Goal: Navigation & Orientation: Find specific page/section

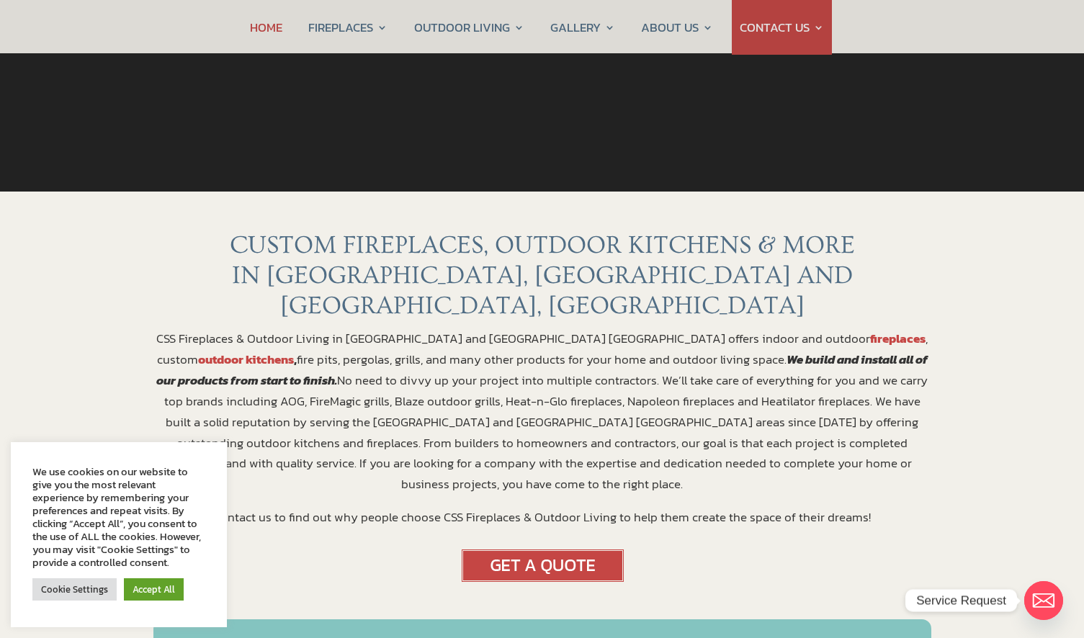
scroll to position [401, 0]
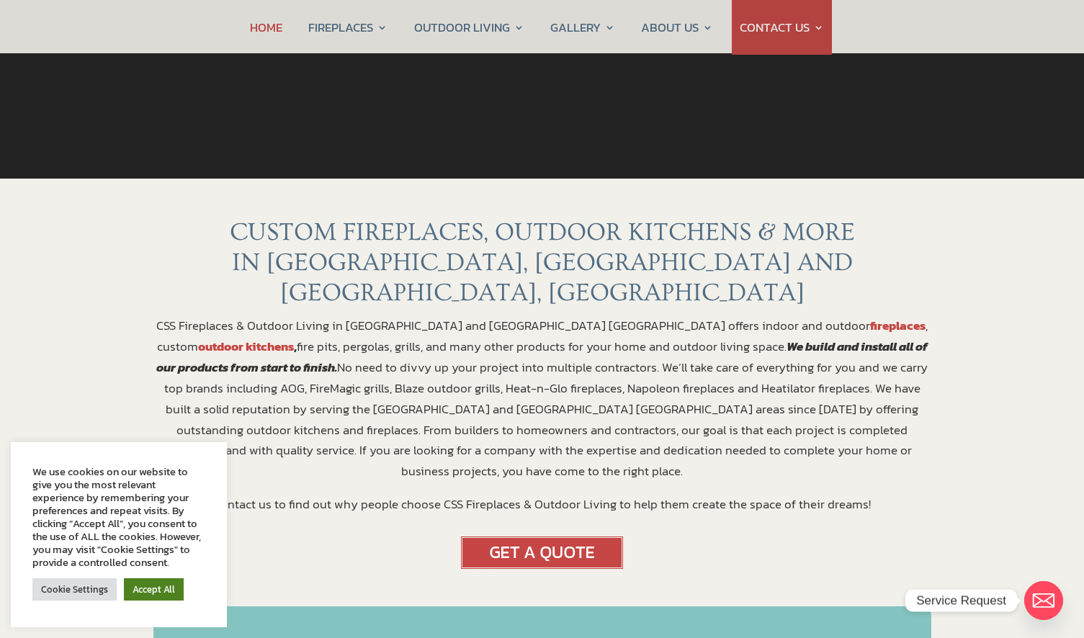
click at [162, 587] on link "Accept All" at bounding box center [154, 589] width 60 height 22
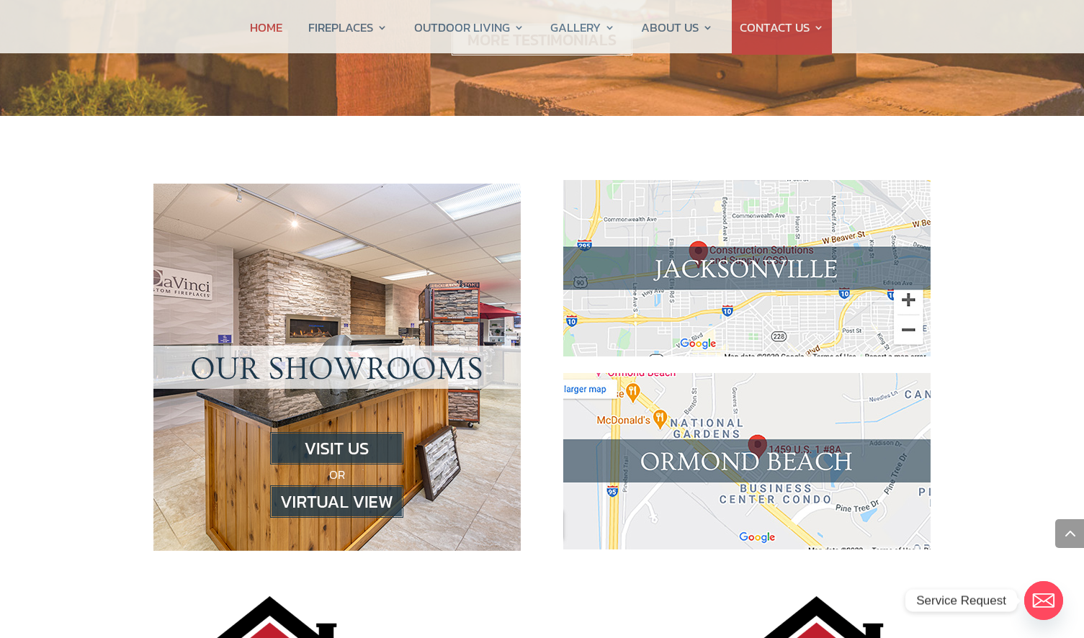
scroll to position [1270, 0]
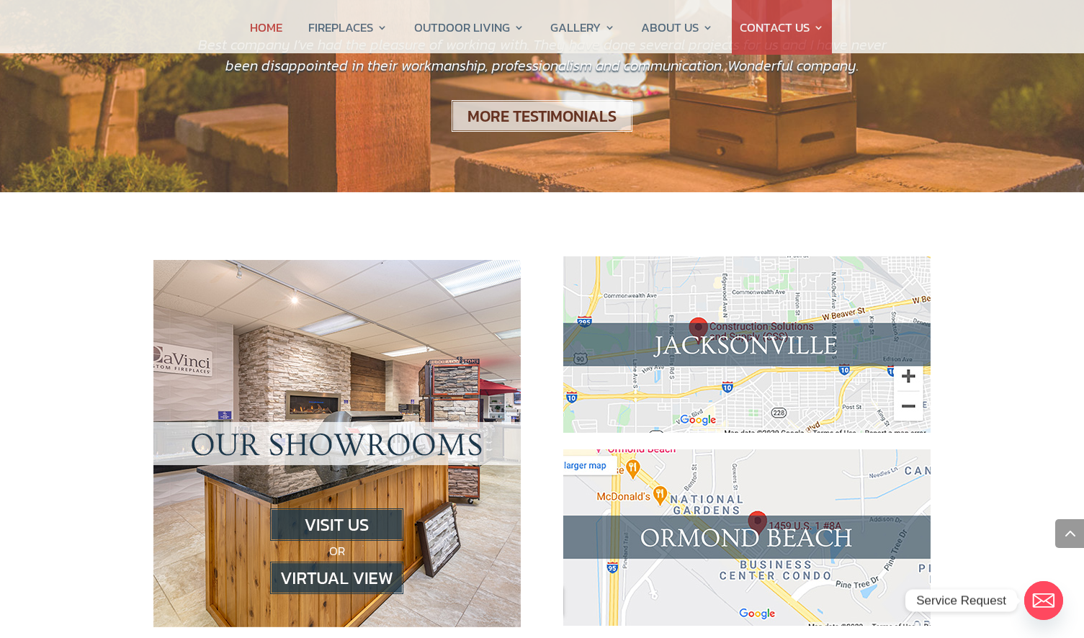
click at [359, 562] on img at bounding box center [336, 578] width 133 height 32
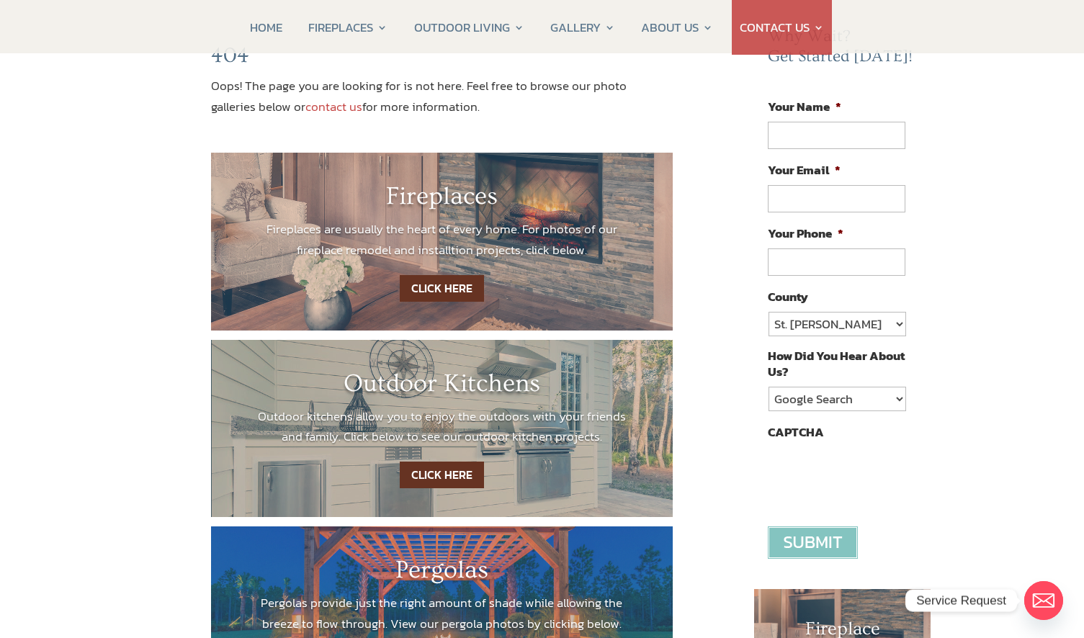
scroll to position [190, 0]
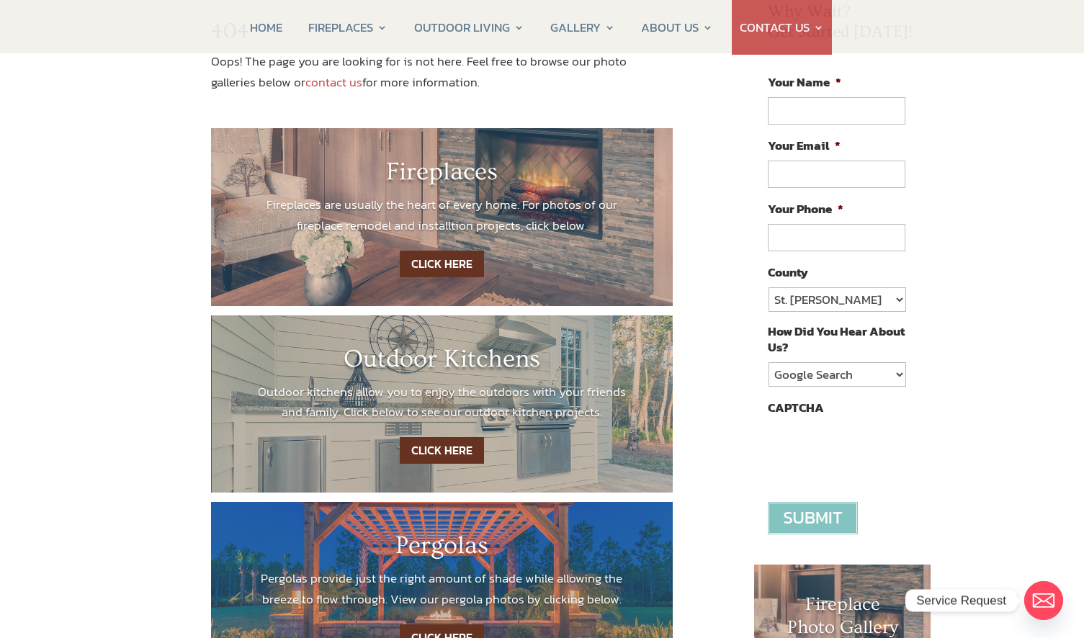
click at [420, 258] on link "CLICK HERE" at bounding box center [442, 264] width 84 height 27
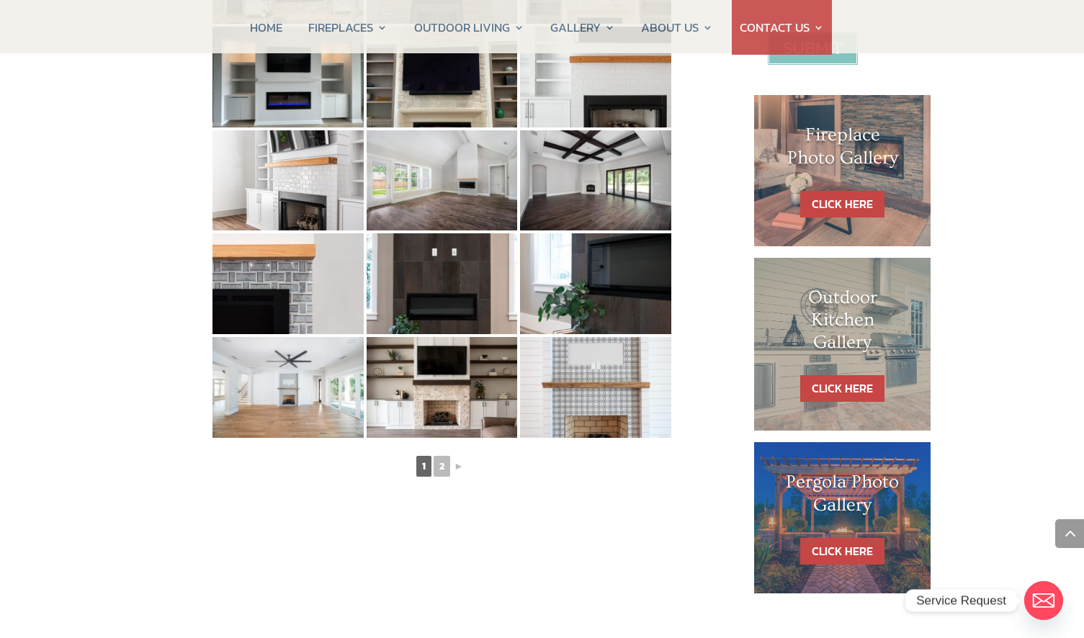
scroll to position [601, 0]
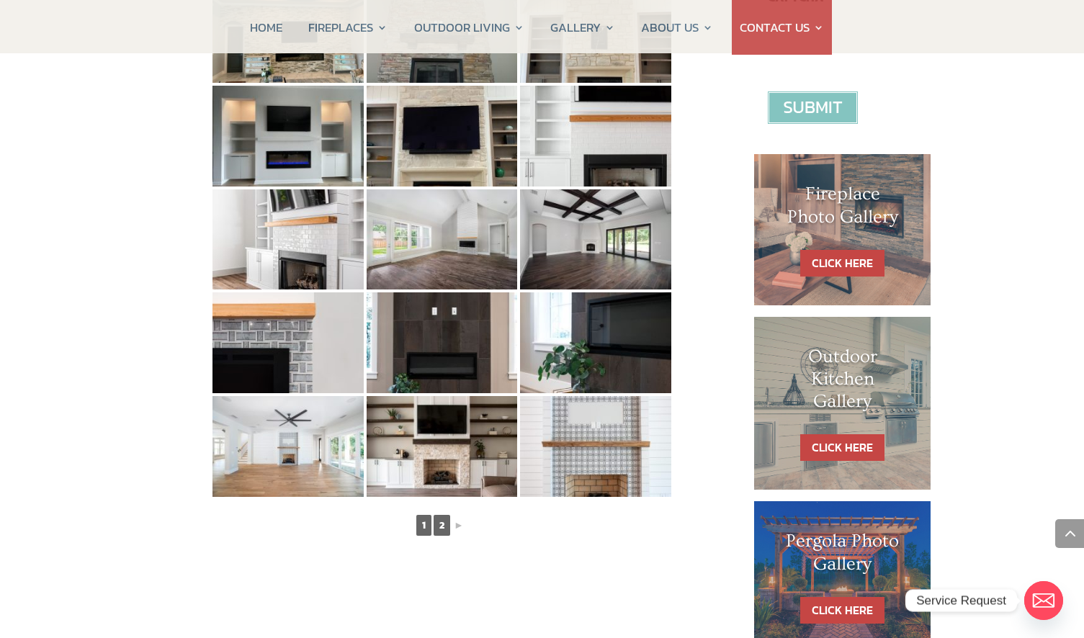
click at [438, 524] on link "2" at bounding box center [441, 525] width 17 height 21
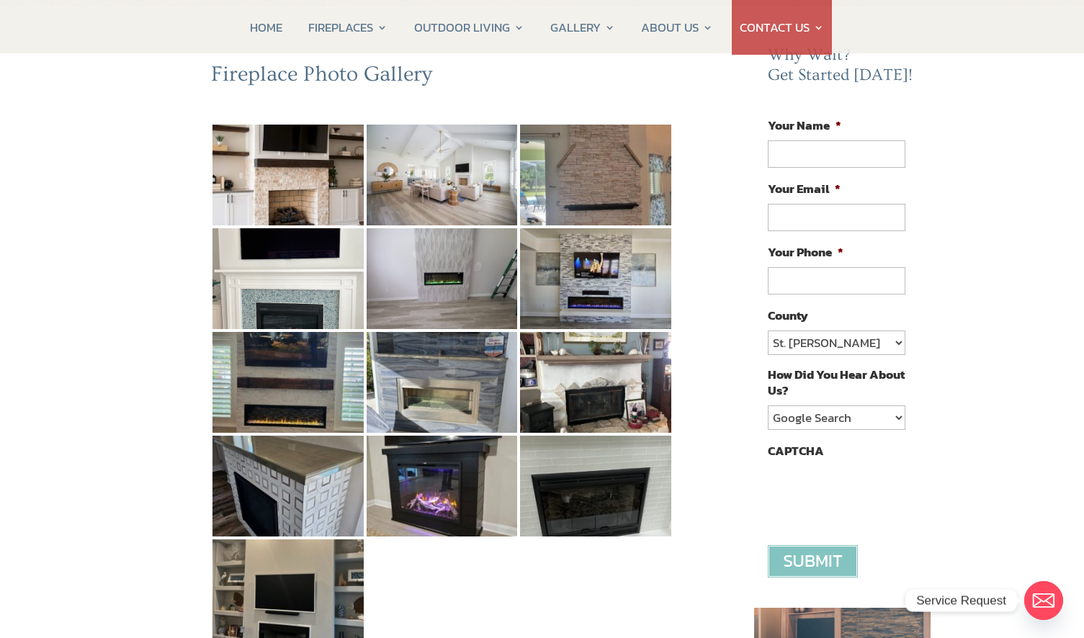
scroll to position [122, 0]
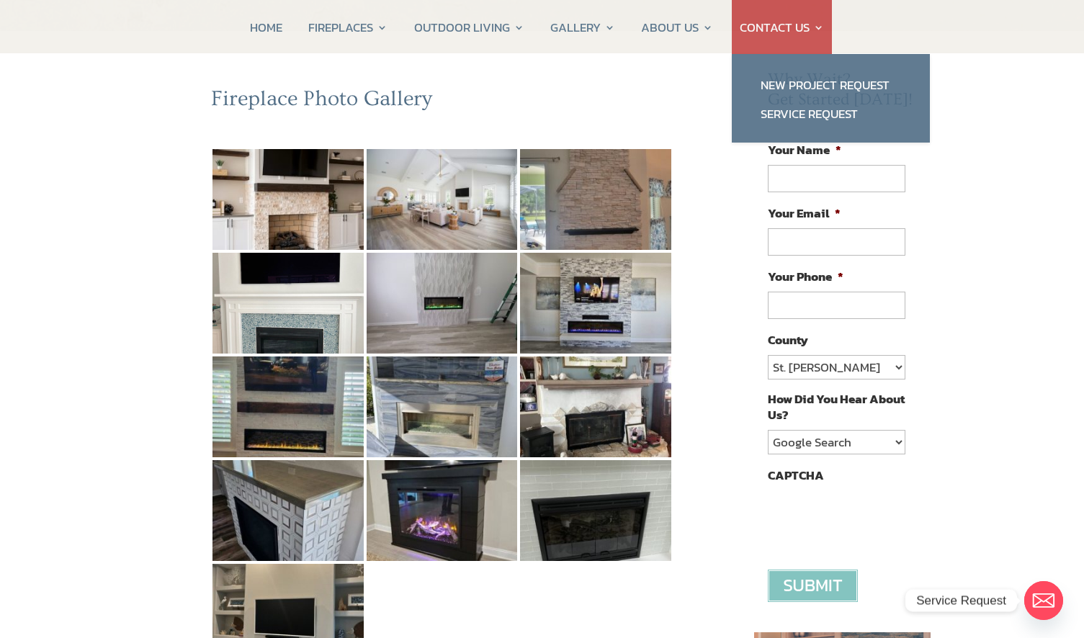
click at [804, 27] on link "CONTACT US" at bounding box center [781, 27] width 84 height 55
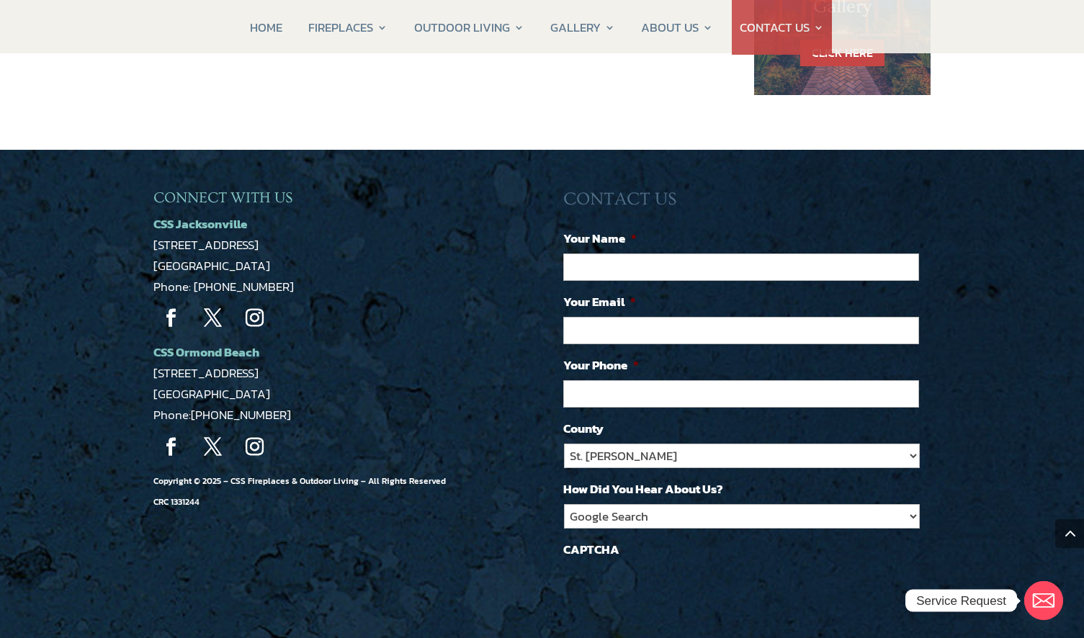
scroll to position [1287, 0]
